Goal: Transaction & Acquisition: Purchase product/service

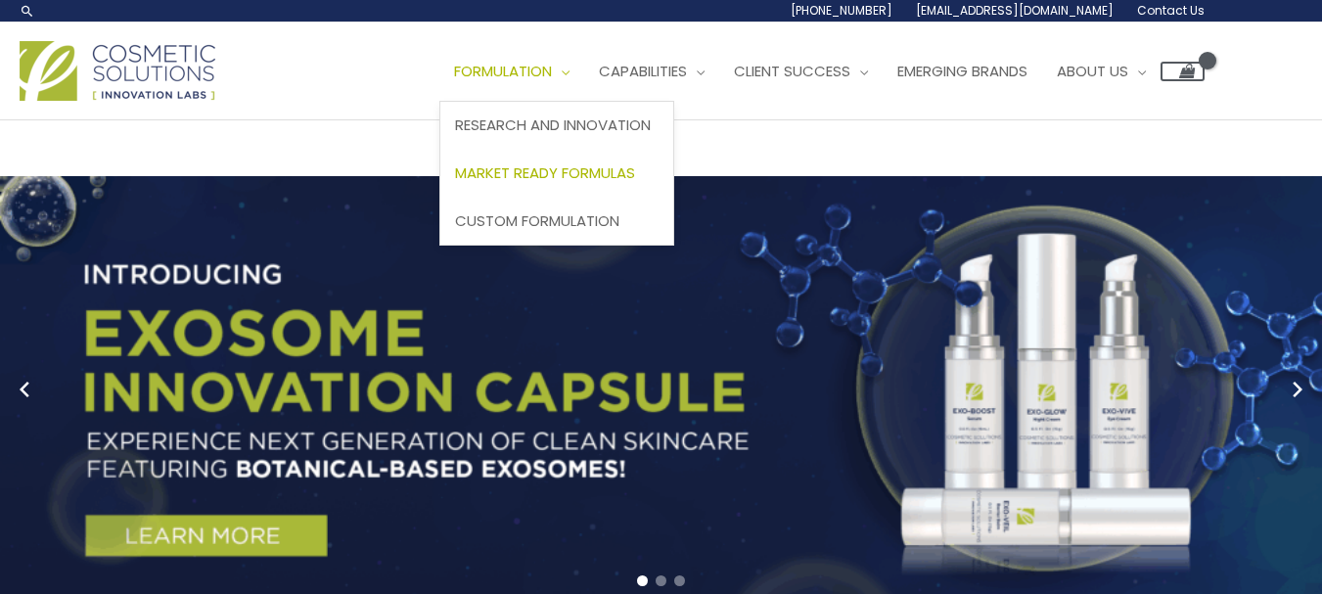
click at [455, 183] on span "Market Ready Formulas" at bounding box center [545, 172] width 180 height 21
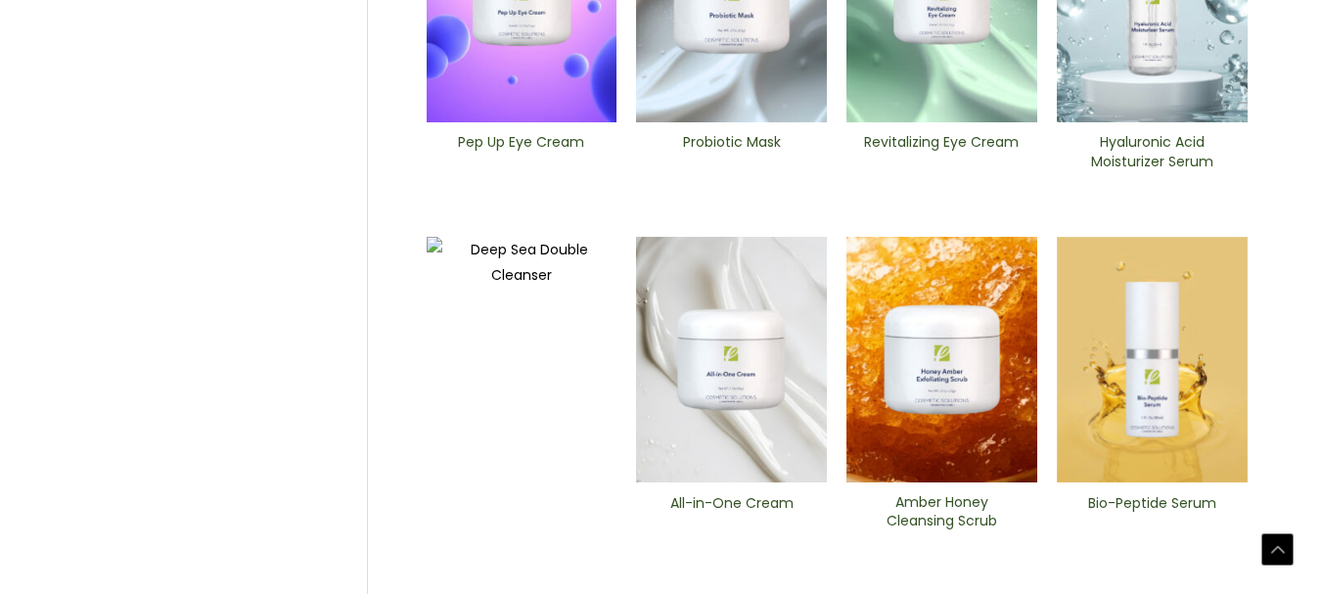
scroll to position [783, 0]
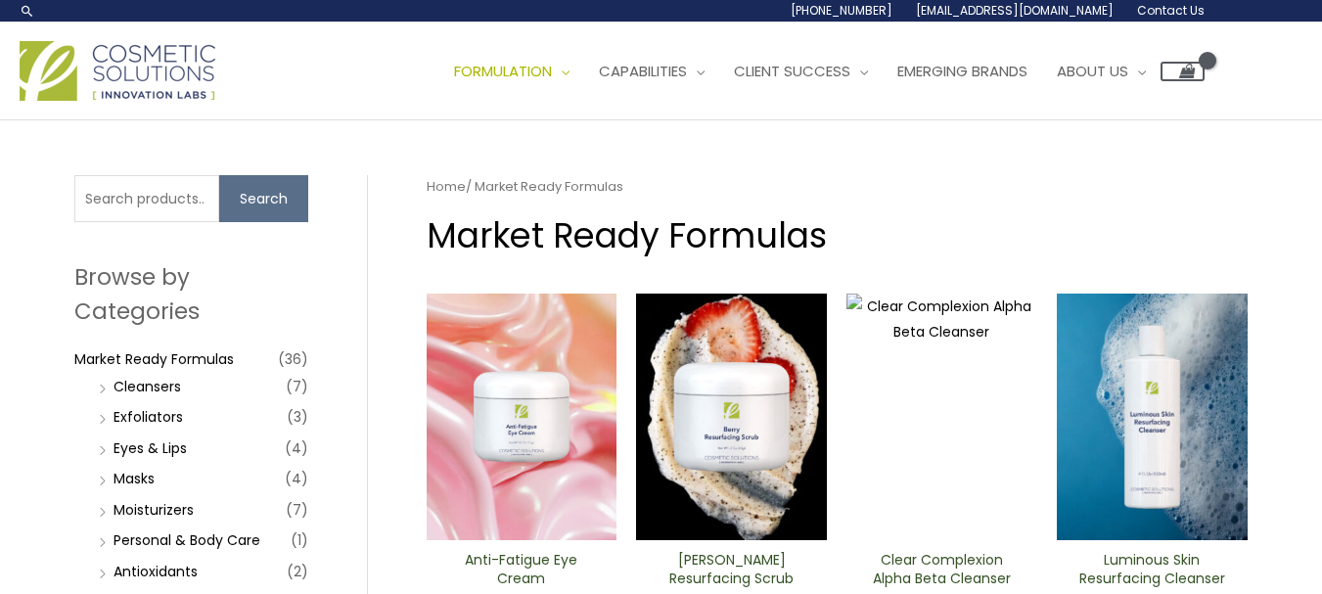
click at [118, 101] on img at bounding box center [118, 71] width 196 height 60
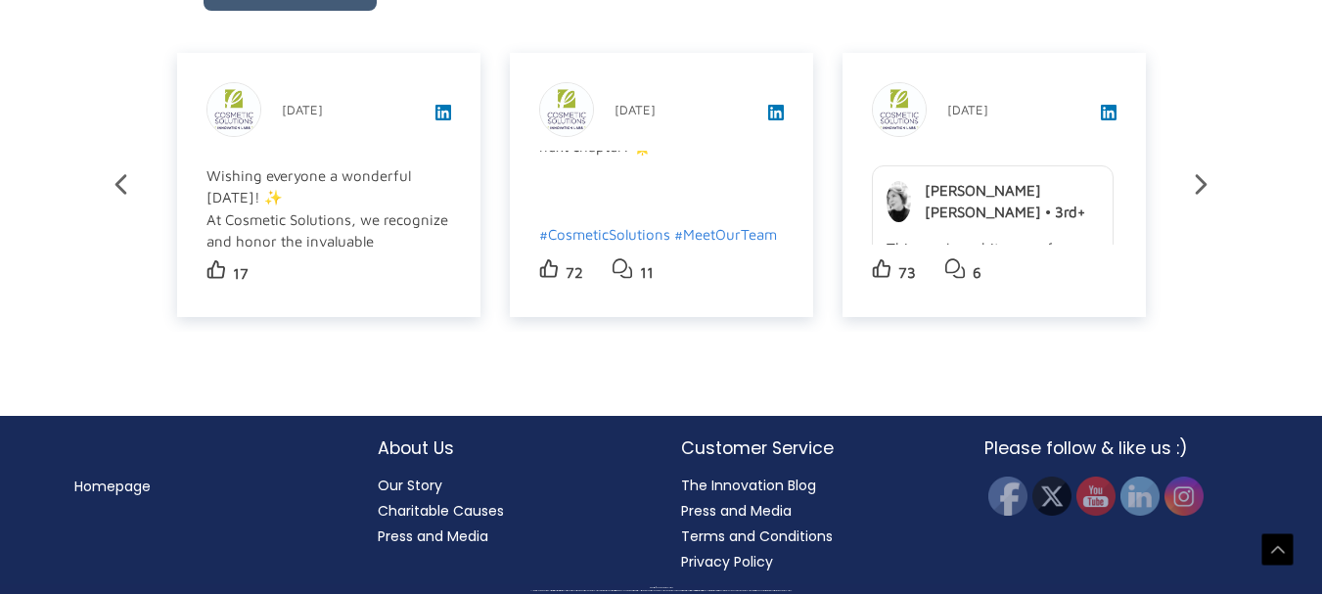
scroll to position [4070, 0]
click at [1184, 500] on img at bounding box center [1183, 496] width 43 height 43
click at [1021, 500] on img at bounding box center [1006, 496] width 43 height 43
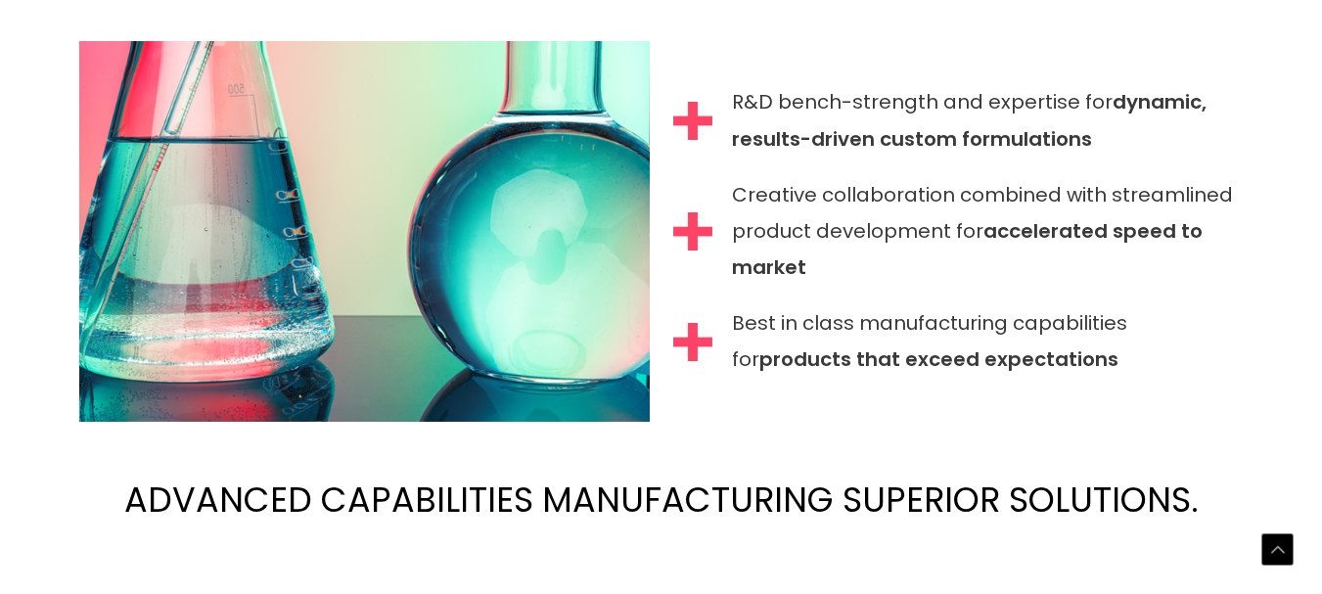
scroll to position [0, 0]
